Goal: Check status: Check status

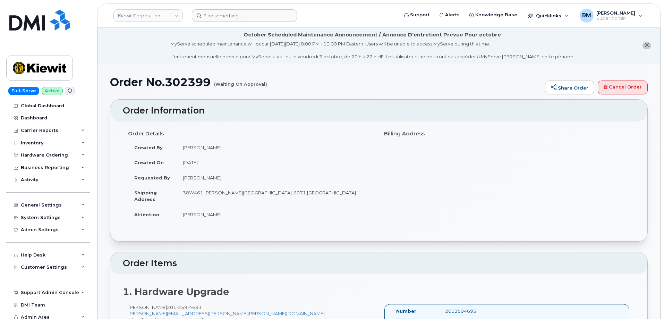
scroll to position [417, 0]
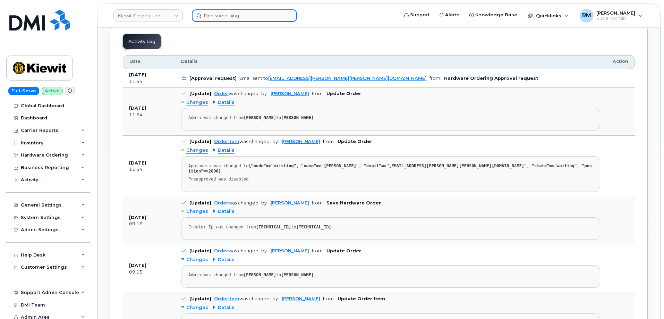
click at [231, 17] on input at bounding box center [244, 15] width 105 height 12
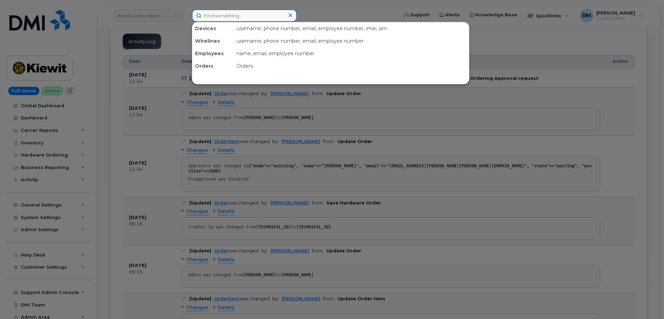
paste input "7138875626"
type input "7138875626"
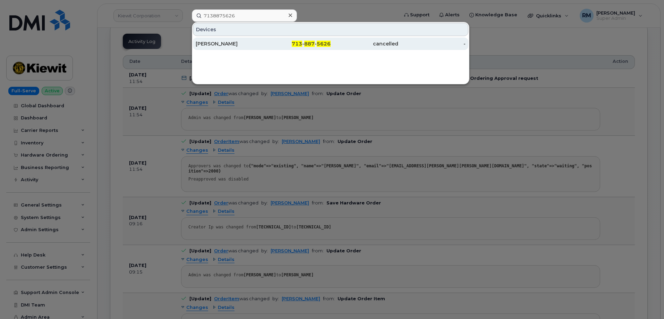
click at [237, 46] on div "[PERSON_NAME]" at bounding box center [230, 43] width 68 height 7
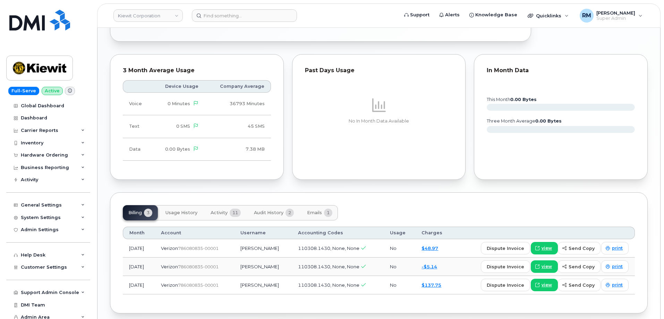
scroll to position [440, 0]
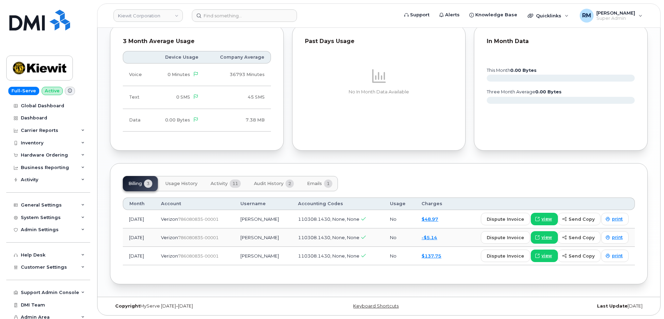
click at [217, 183] on span "Activity" at bounding box center [219, 184] width 17 height 6
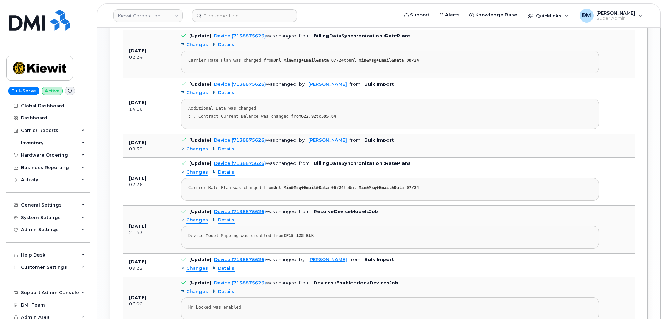
scroll to position [775, 0]
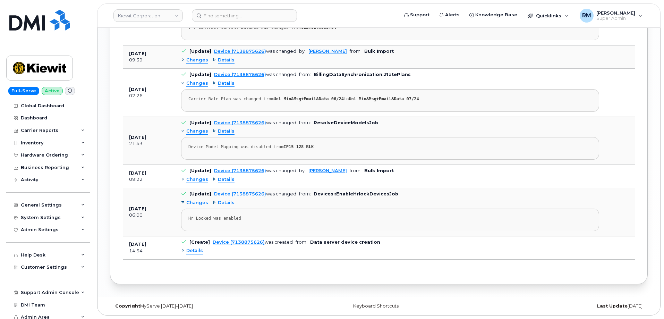
click at [191, 250] on span "Details" at bounding box center [194, 251] width 17 height 7
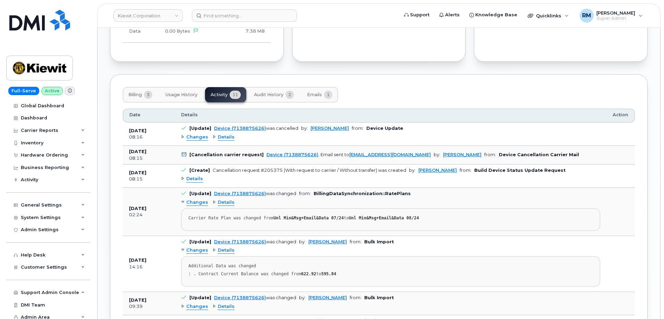
scroll to position [396, 0]
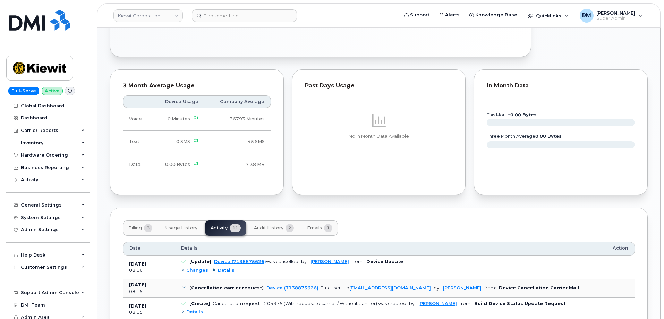
click at [317, 229] on span "Emails" at bounding box center [314, 228] width 15 height 6
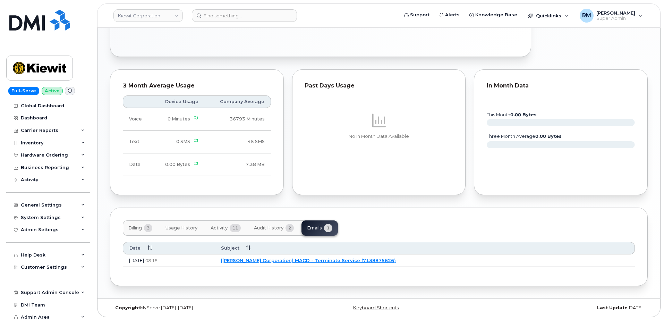
click at [269, 225] on span "Audit History" at bounding box center [269, 228] width 30 height 6
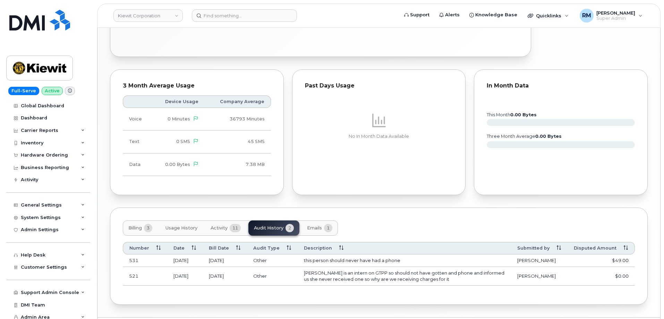
click at [136, 228] on span "Billing" at bounding box center [135, 228] width 14 height 6
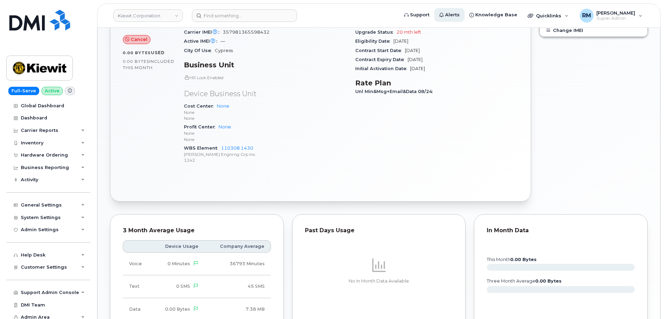
scroll to position [257, 0]
